Goal: Task Accomplishment & Management: Complete application form

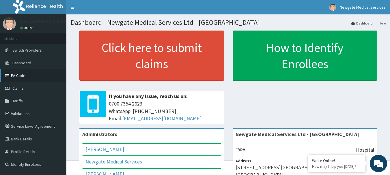
click at [21, 77] on link "PA Code" at bounding box center [33, 75] width 66 height 13
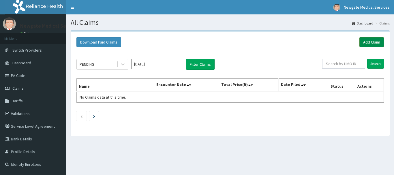
click at [369, 43] on link "Add Claim" at bounding box center [372, 42] width 25 height 10
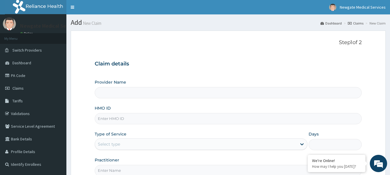
type input "Newgate Medical Services Ltd - [GEOGRAPHIC_DATA]"
type input "PLL/10141/B"
click at [140, 139] on div "Select type" at bounding box center [201, 145] width 213 height 12
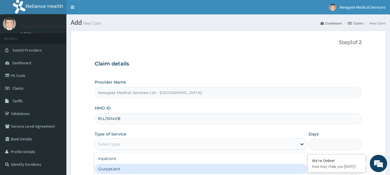
click at [130, 170] on div "Outpatient" at bounding box center [201, 169] width 213 height 10
type input "1"
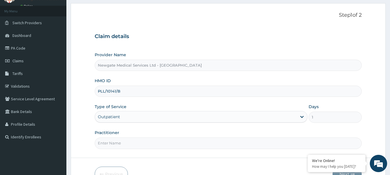
scroll to position [62, 0]
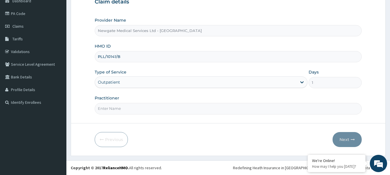
click at [129, 110] on input "Practitioner" at bounding box center [228, 108] width 267 height 11
type input "DR [PERSON_NAME]"
click at [345, 136] on button "Next" at bounding box center [347, 139] width 29 height 15
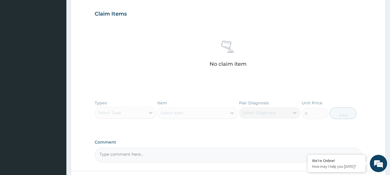
scroll to position [206, 0]
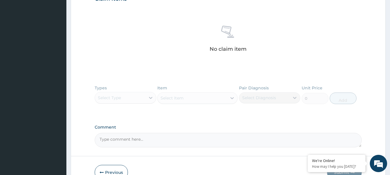
click at [139, 93] on div "Types Select Type Item Select Item Pair Diagnosis Select Diagnosis Unit Price 0…" at bounding box center [228, 98] width 267 height 33
click at [139, 100] on div "Types Select Type Item Select Item Pair Diagnosis Select Diagnosis Unit Price 0…" at bounding box center [228, 98] width 267 height 33
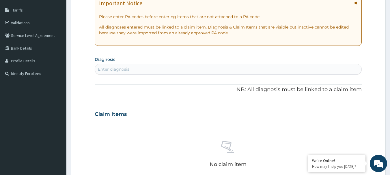
scroll to position [0, 0]
click at [139, 70] on div "Enter diagnosis" at bounding box center [228, 69] width 267 height 9
type input "MALA"
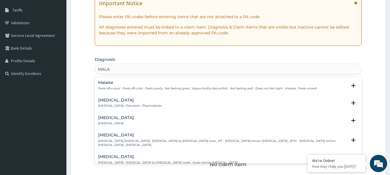
click at [109, 81] on h4 "Malaise" at bounding box center [207, 83] width 219 height 4
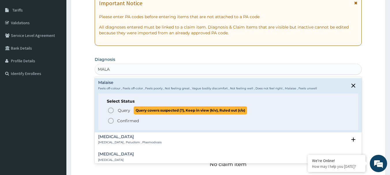
click at [113, 110] on icon "status option query" at bounding box center [110, 110] width 7 height 7
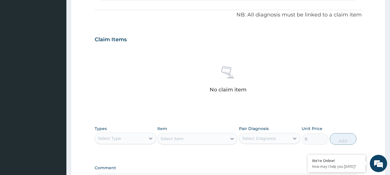
scroll to position [178, 0]
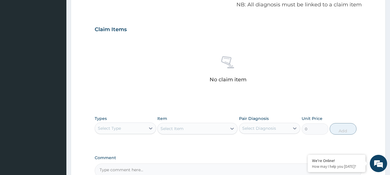
click at [118, 125] on div "Select Type" at bounding box center [120, 128] width 51 height 9
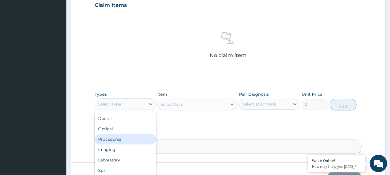
scroll to position [241, 0]
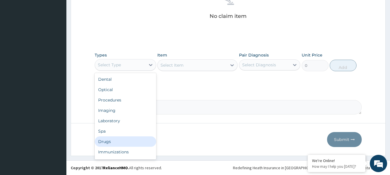
click at [128, 139] on div "Drugs" at bounding box center [125, 142] width 61 height 10
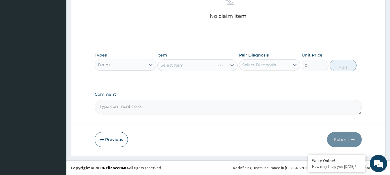
click at [203, 68] on div "Select Item" at bounding box center [197, 65] width 80 height 12
click at [203, 65] on div "Select Item" at bounding box center [192, 65] width 69 height 9
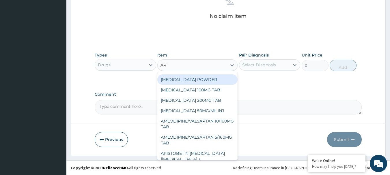
type input "ARTE"
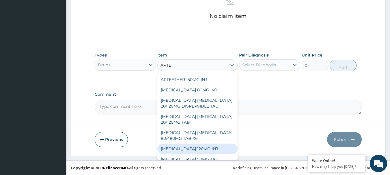
click at [203, 148] on div "ARTESUNATE 120MG INJ" at bounding box center [197, 149] width 80 height 10
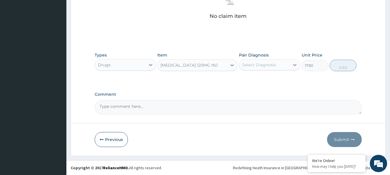
click at [218, 64] on div "ARTESUNATE 120MG INJ" at bounding box center [192, 65] width 69 height 9
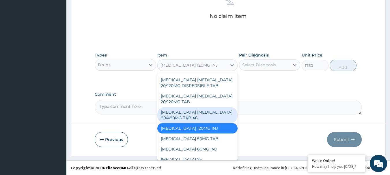
scroll to position [903, 0]
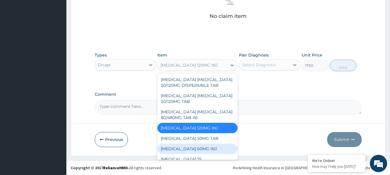
click at [204, 144] on div "ARTESUNATE 60MG INJ" at bounding box center [197, 149] width 80 height 10
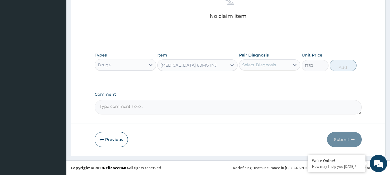
click at [219, 63] on div "ARTESUNATE 60MG INJ" at bounding box center [192, 65] width 69 height 9
click at [219, 64] on div "ARTESUNATE 60MG INJ" at bounding box center [192, 65] width 69 height 9
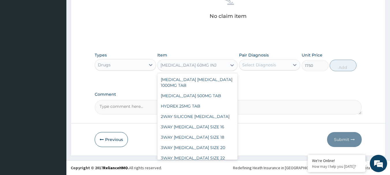
scroll to position [866, 0]
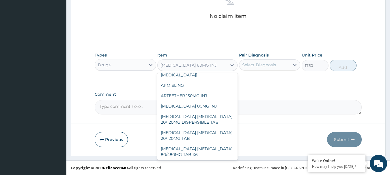
click at [205, 160] on div "ARTESUNATE 120MG INJ" at bounding box center [197, 165] width 80 height 10
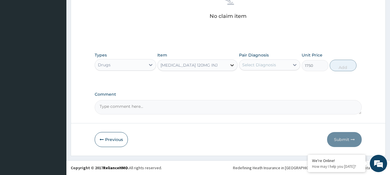
click at [234, 65] on icon at bounding box center [232, 65] width 6 height 6
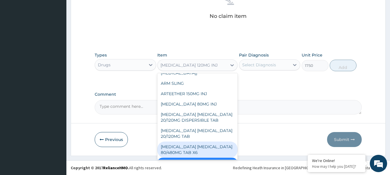
scroll to position [874, 0]
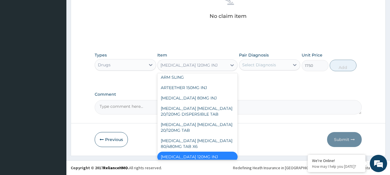
click at [210, 173] on div "ARTESUNATE 60MG INJ" at bounding box center [197, 178] width 80 height 10
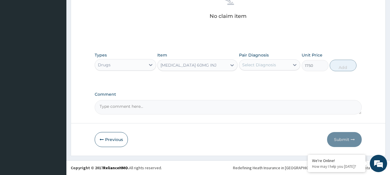
click at [196, 66] on div "ARTESUNATE 60MG INJ" at bounding box center [188, 65] width 56 height 6
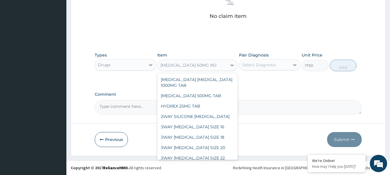
scroll to position [866, 0]
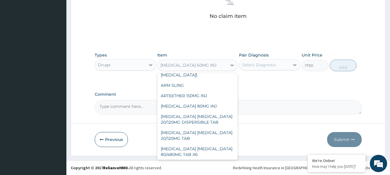
click at [196, 170] on div "ARTESUNATE 50MG TAB" at bounding box center [197, 175] width 80 height 10
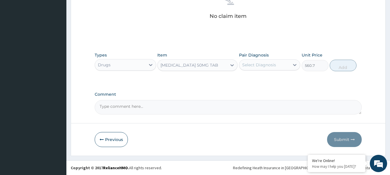
click at [226, 68] on div "ARTESUNATE 50MG TAB" at bounding box center [192, 65] width 69 height 9
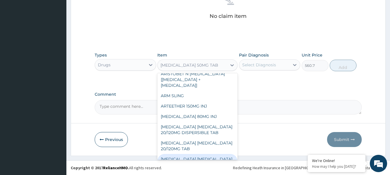
scroll to position [913, 0]
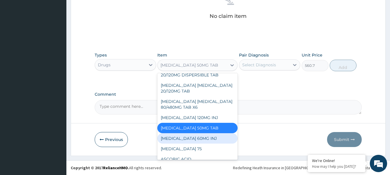
click at [208, 133] on div "ARTESUNATE 60MG INJ" at bounding box center [197, 138] width 80 height 10
type input "1750"
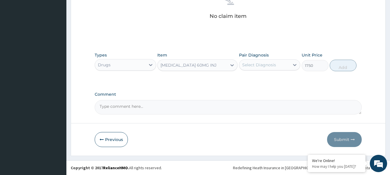
click at [223, 64] on div "ARTESUNATE 60MG INJ" at bounding box center [192, 65] width 69 height 9
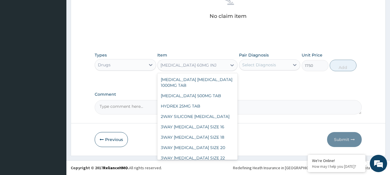
scroll to position [866, 0]
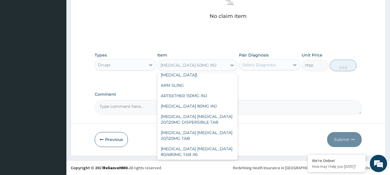
click at [196, 160] on div "ARTESUNATE 120MG INJ" at bounding box center [197, 165] width 80 height 10
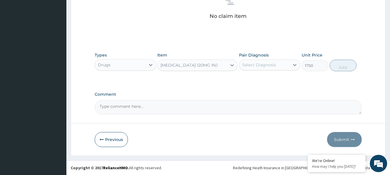
click at [251, 68] on div "Select Diagnosis" at bounding box center [264, 64] width 51 height 9
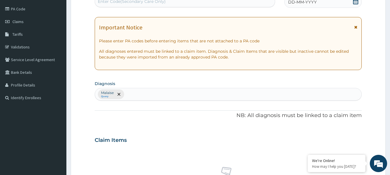
scroll to position [10, 0]
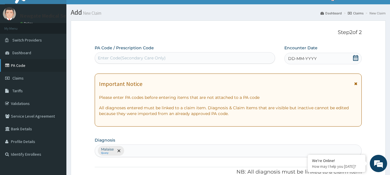
click at [12, 66] on link "PA Code" at bounding box center [33, 65] width 66 height 13
